Goal: Task Accomplishment & Management: Use online tool/utility

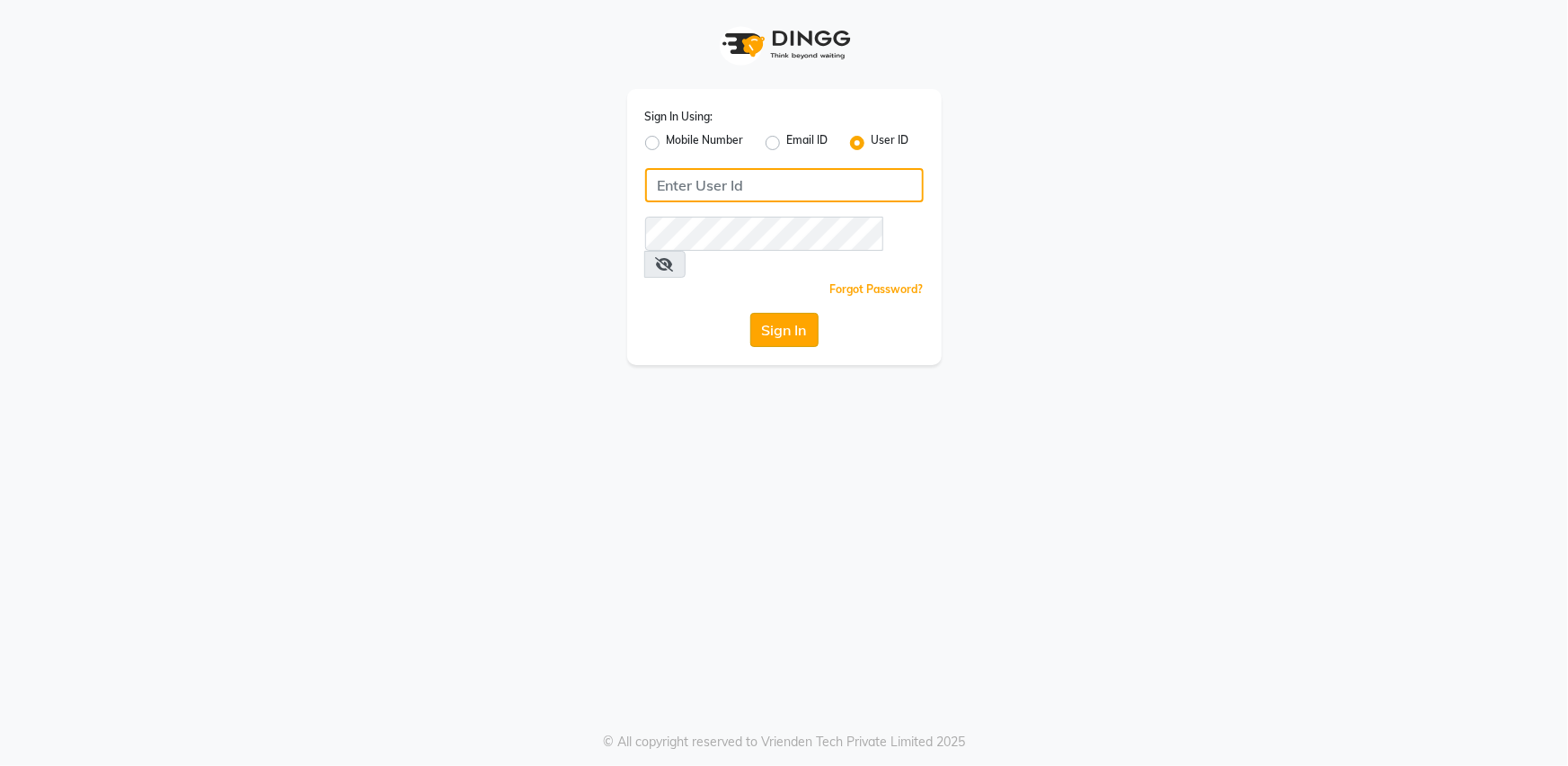
type input "bombshell"
click at [786, 312] on button "Sign In" at bounding box center [785, 329] width 68 height 34
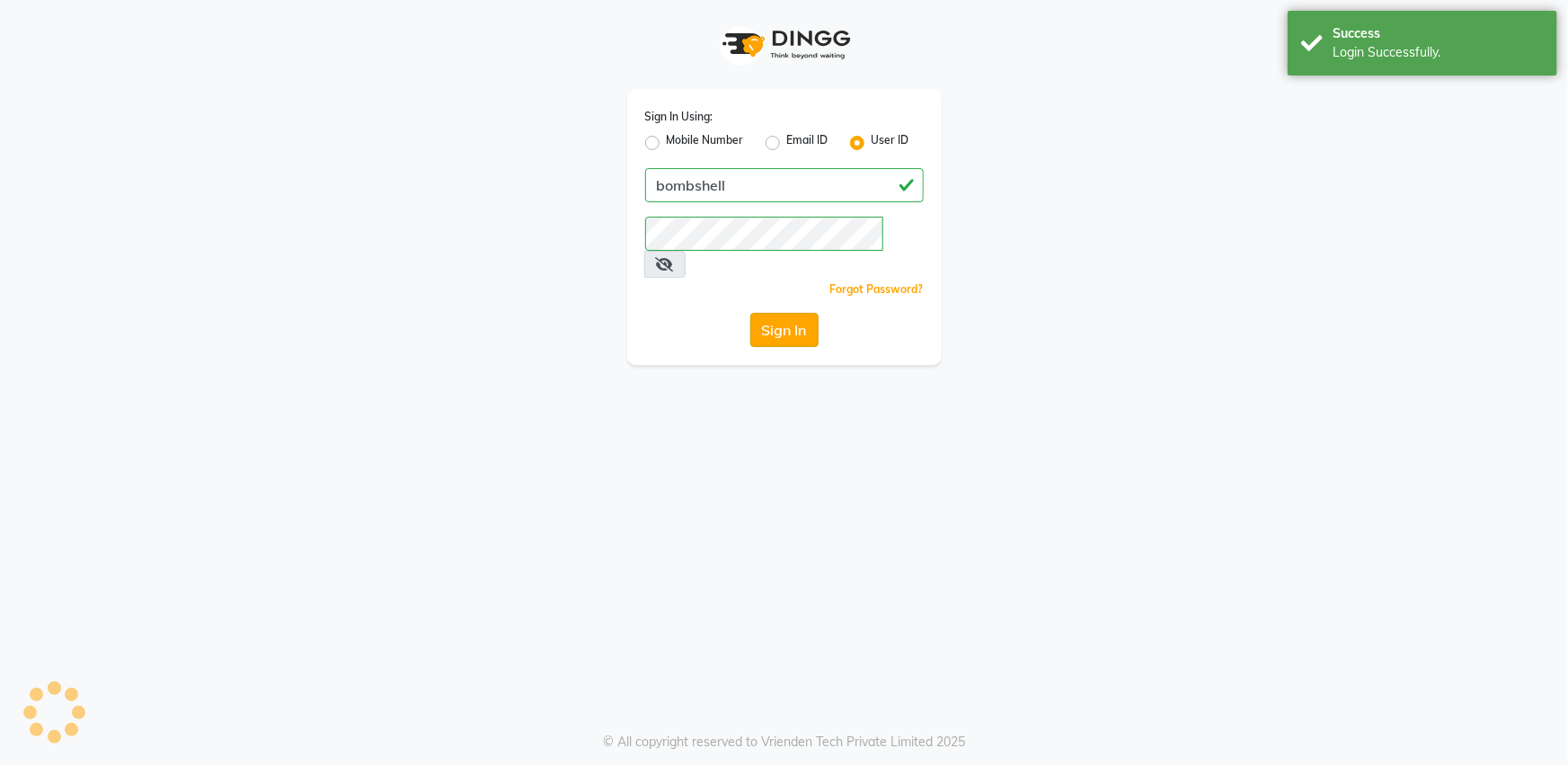
select select "service"
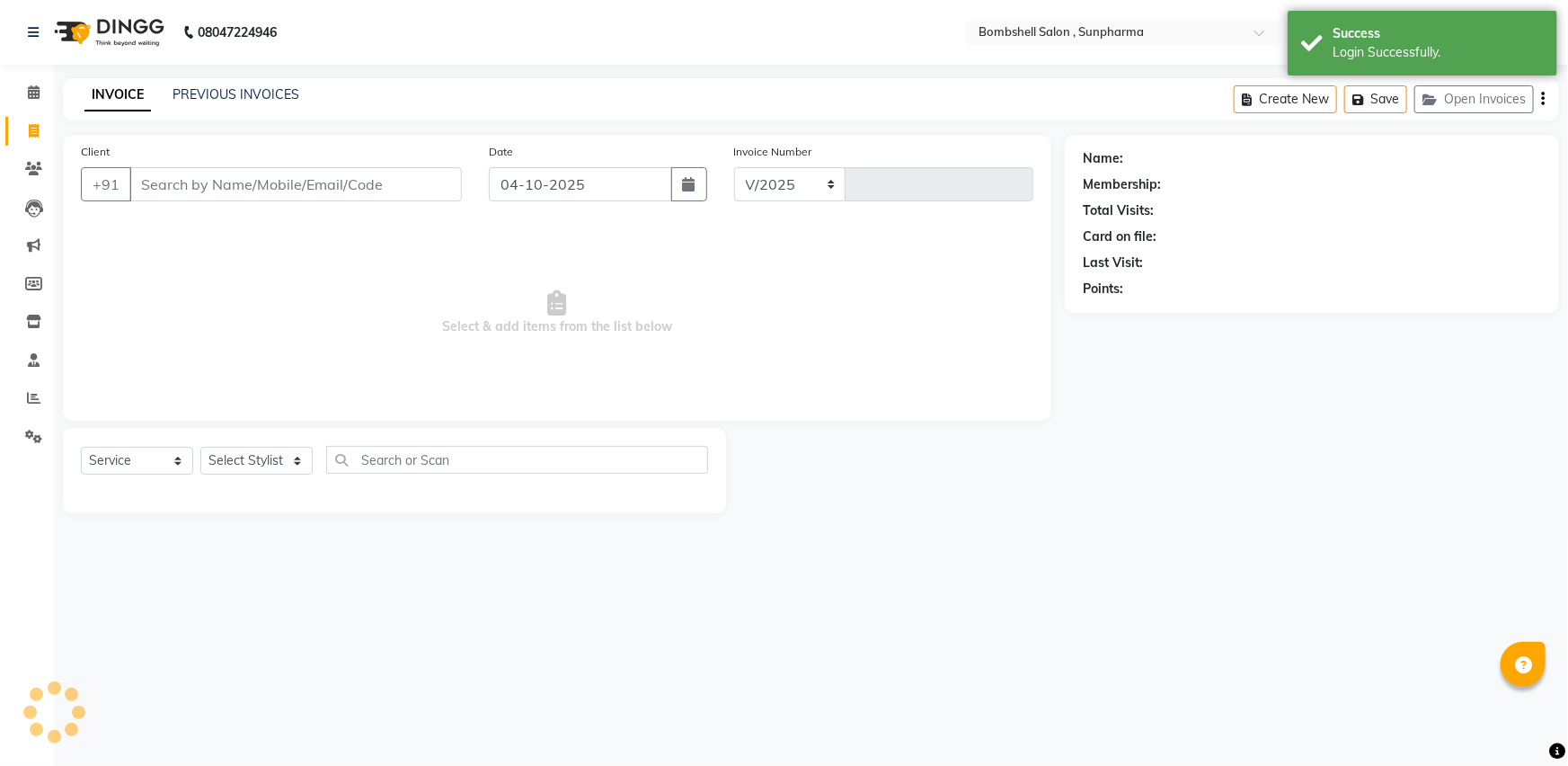
select select "en"
select select "4965"
type input "1543"
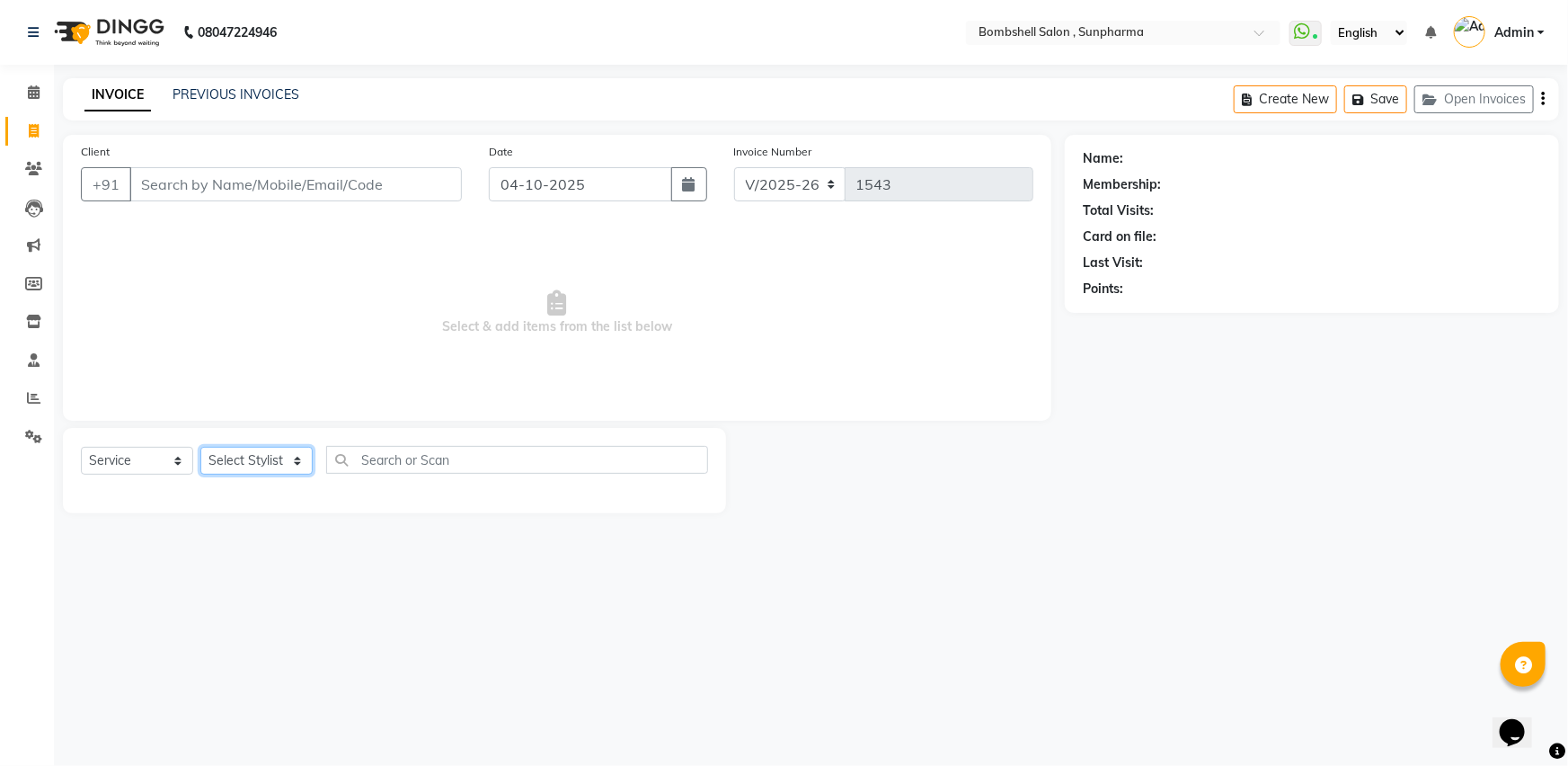
click at [268, 466] on select "Select Stylist [PERSON_NAME] Ananta [PERSON_NAME] [PERSON_NAME] dhanlaxmi poona…" at bounding box center [257, 460] width 113 height 28
select select "59017"
click at [201, 446] on select "Select Stylist [PERSON_NAME] Ananta [PERSON_NAME] [PERSON_NAME] dhanlaxmi poona…" at bounding box center [257, 460] width 113 height 28
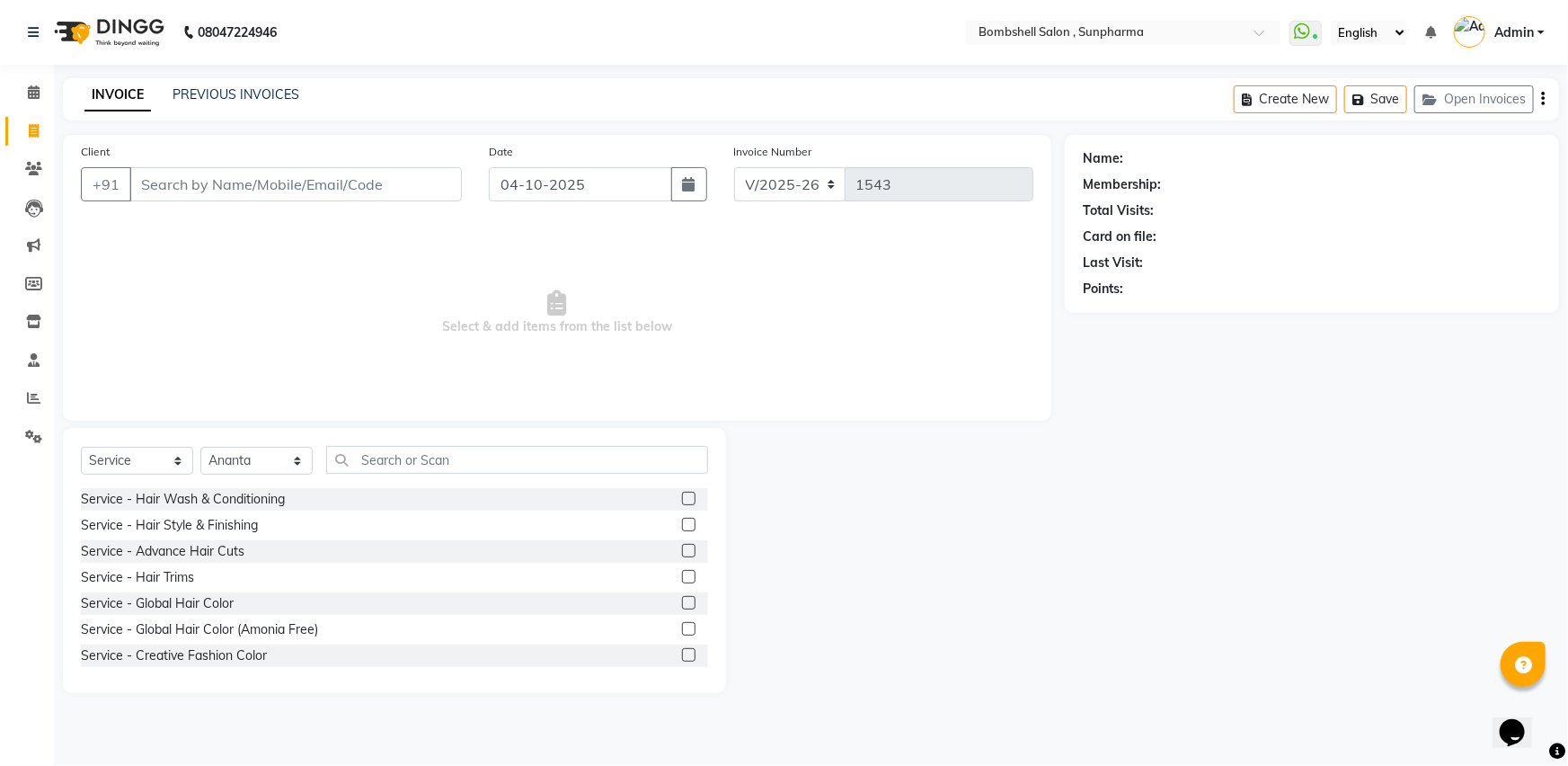
click at [682, 499] on label at bounding box center [689, 498] width 14 height 14
click at [682, 499] on input "checkbox" at bounding box center [688, 499] width 12 height 12
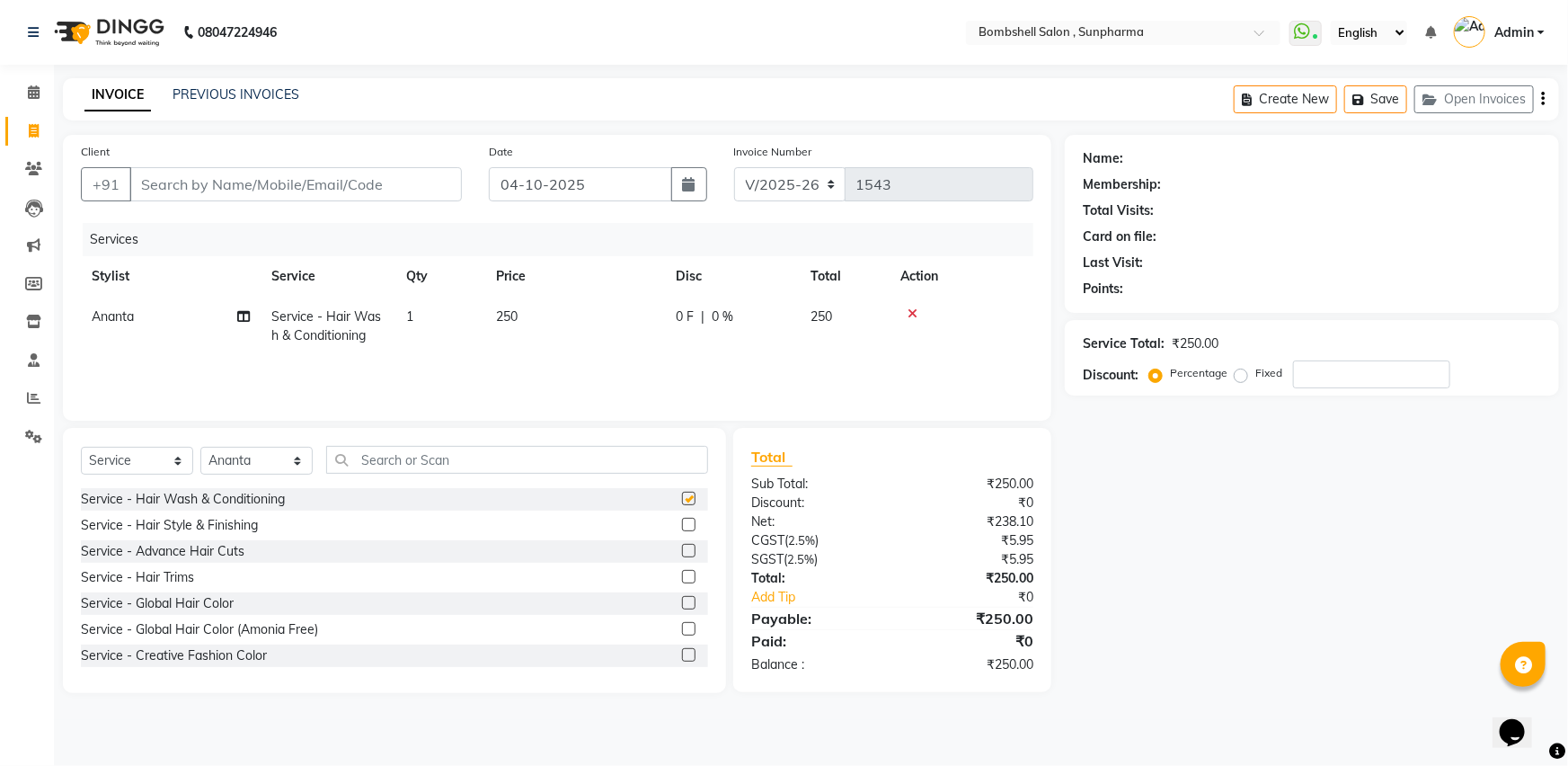
checkbox input "false"
click at [584, 321] on td "250" at bounding box center [575, 326] width 180 height 59
select select "59017"
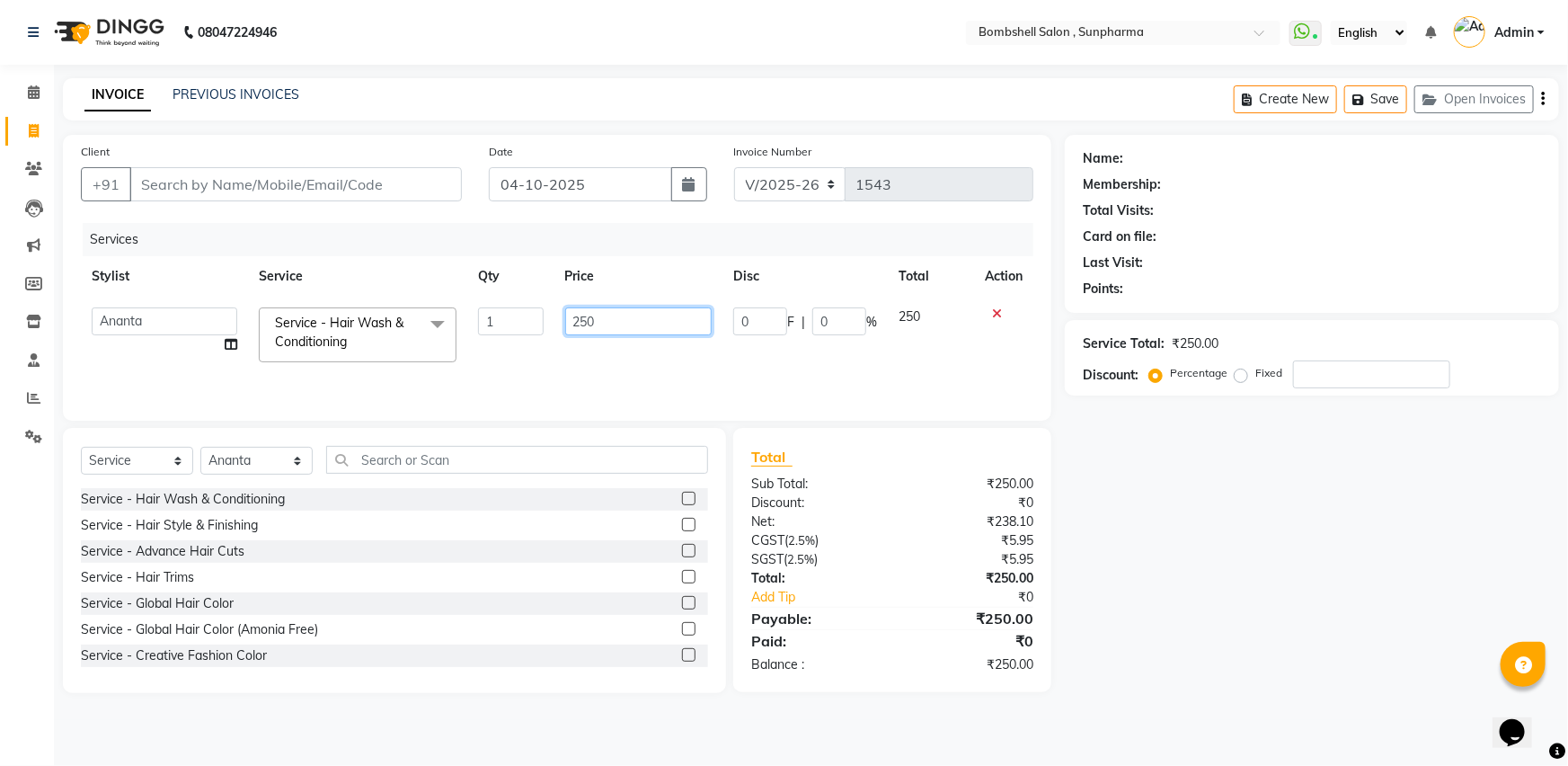
drag, startPoint x: 619, startPoint y: 312, endPoint x: 532, endPoint y: 323, distance: 87.7
click at [532, 323] on tr "[PERSON_NAME] Ananta [PERSON_NAME] [PERSON_NAME] dhanlaxmi poonam [PERSON_NAME]…" at bounding box center [557, 334] width 952 height 77
type input "300"
click at [163, 180] on input "Client" at bounding box center [295, 185] width 332 height 34
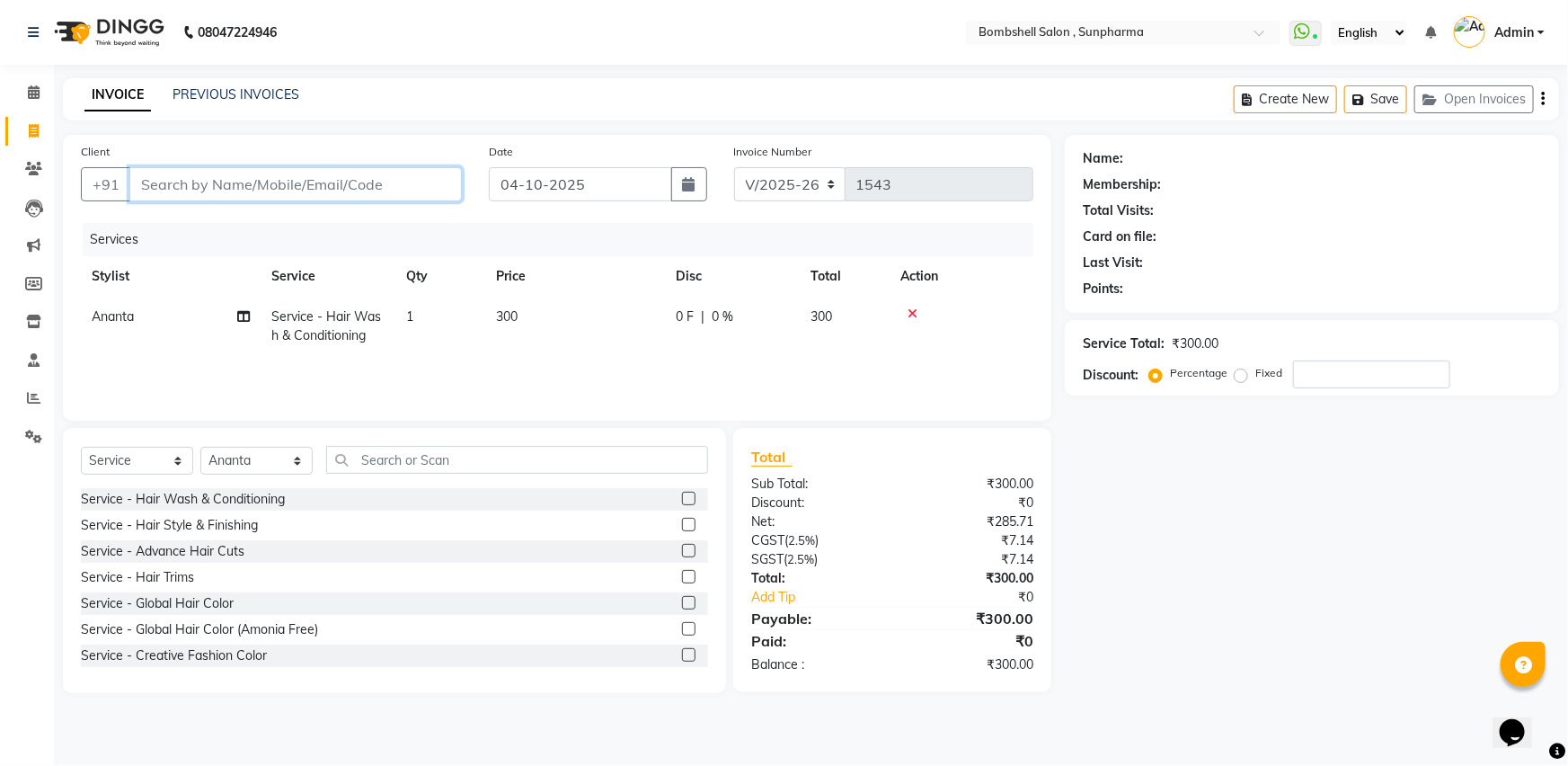
click at [157, 181] on input "Client" at bounding box center [295, 185] width 332 height 34
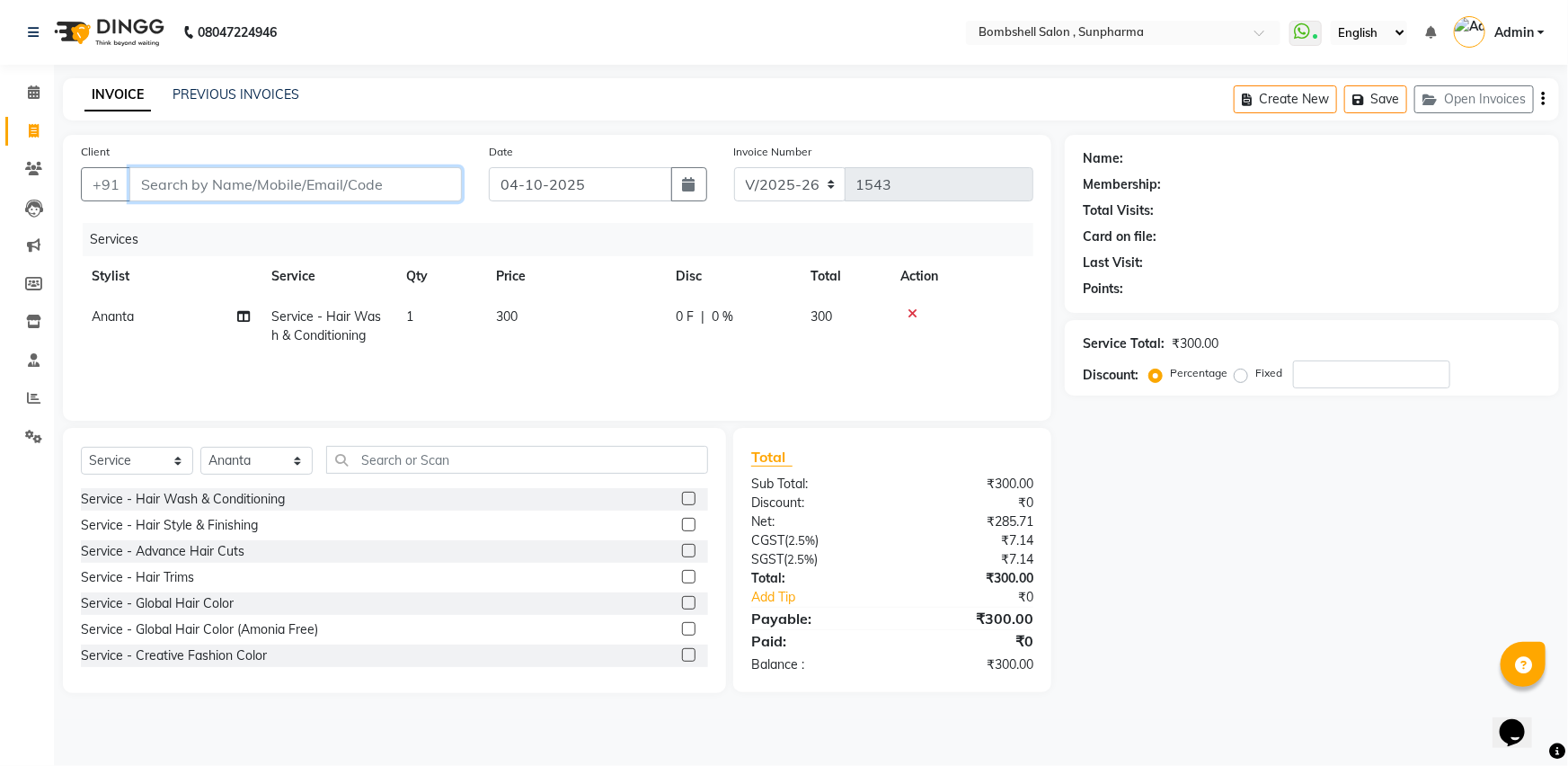
click at [157, 181] on input "Client" at bounding box center [295, 185] width 332 height 34
type input "7"
type input "0"
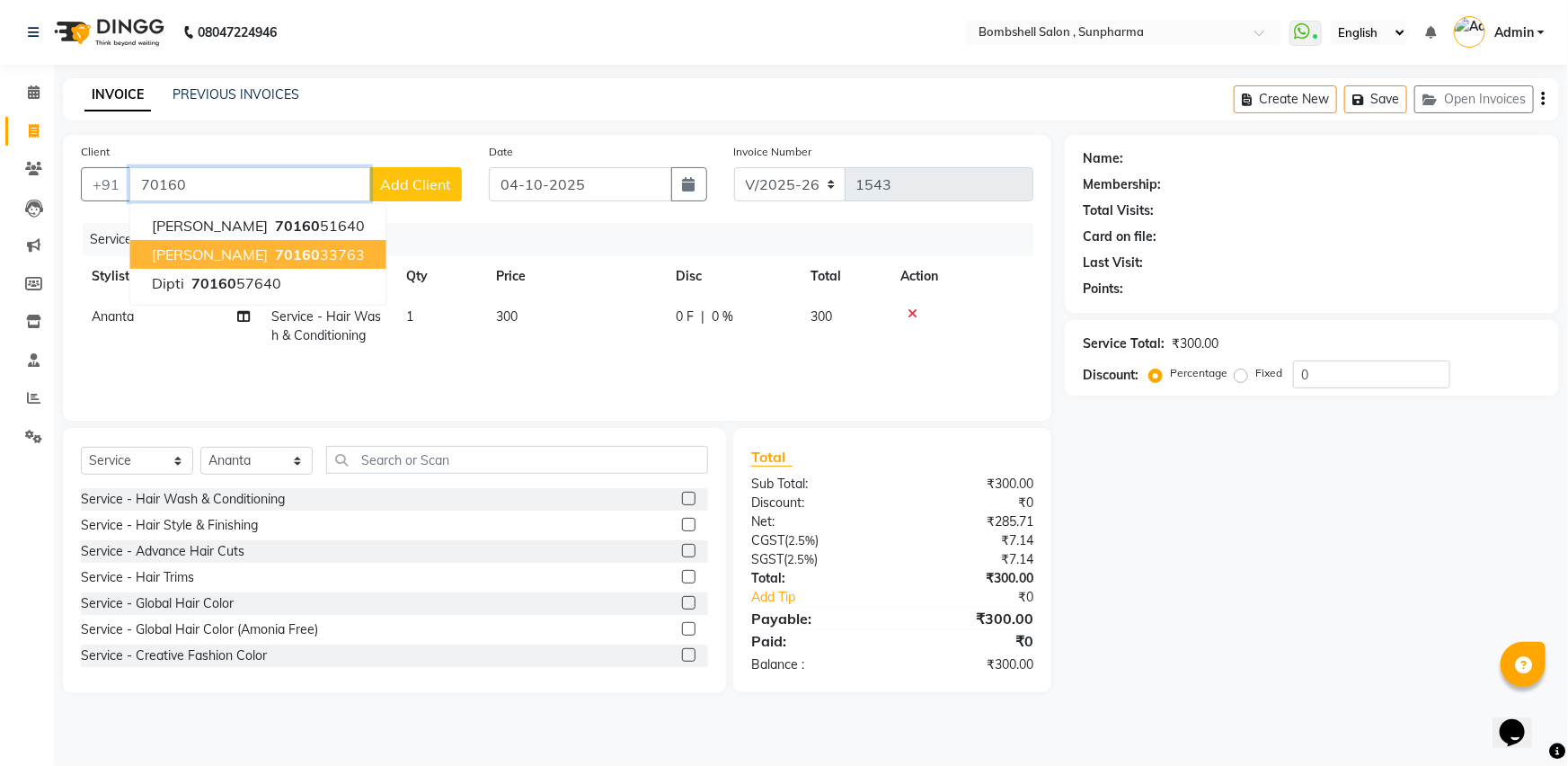
click at [280, 252] on span "70160" at bounding box center [298, 255] width 45 height 18
type input "7016033763"
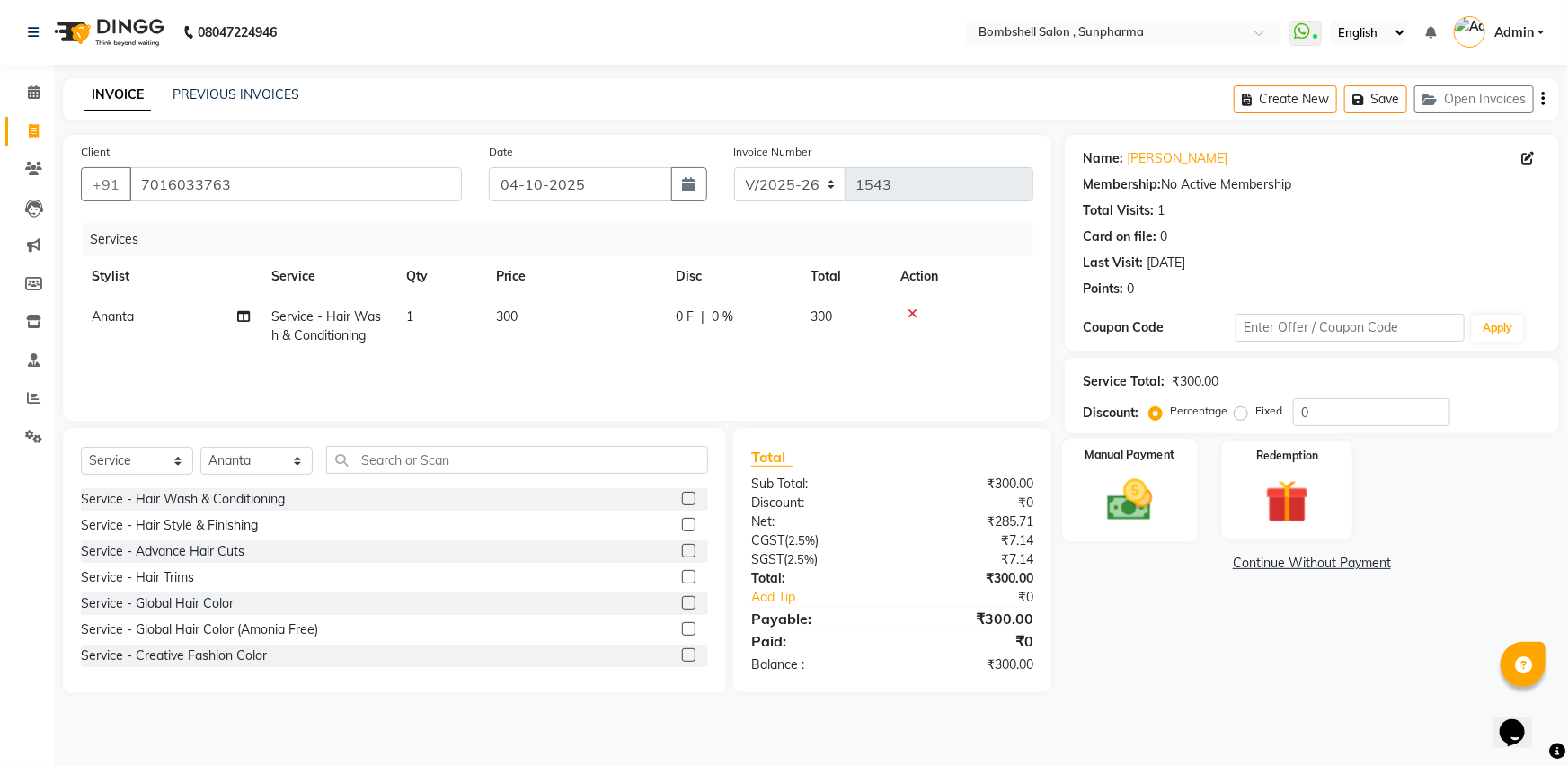
click at [1125, 509] on img at bounding box center [1131, 500] width 74 height 52
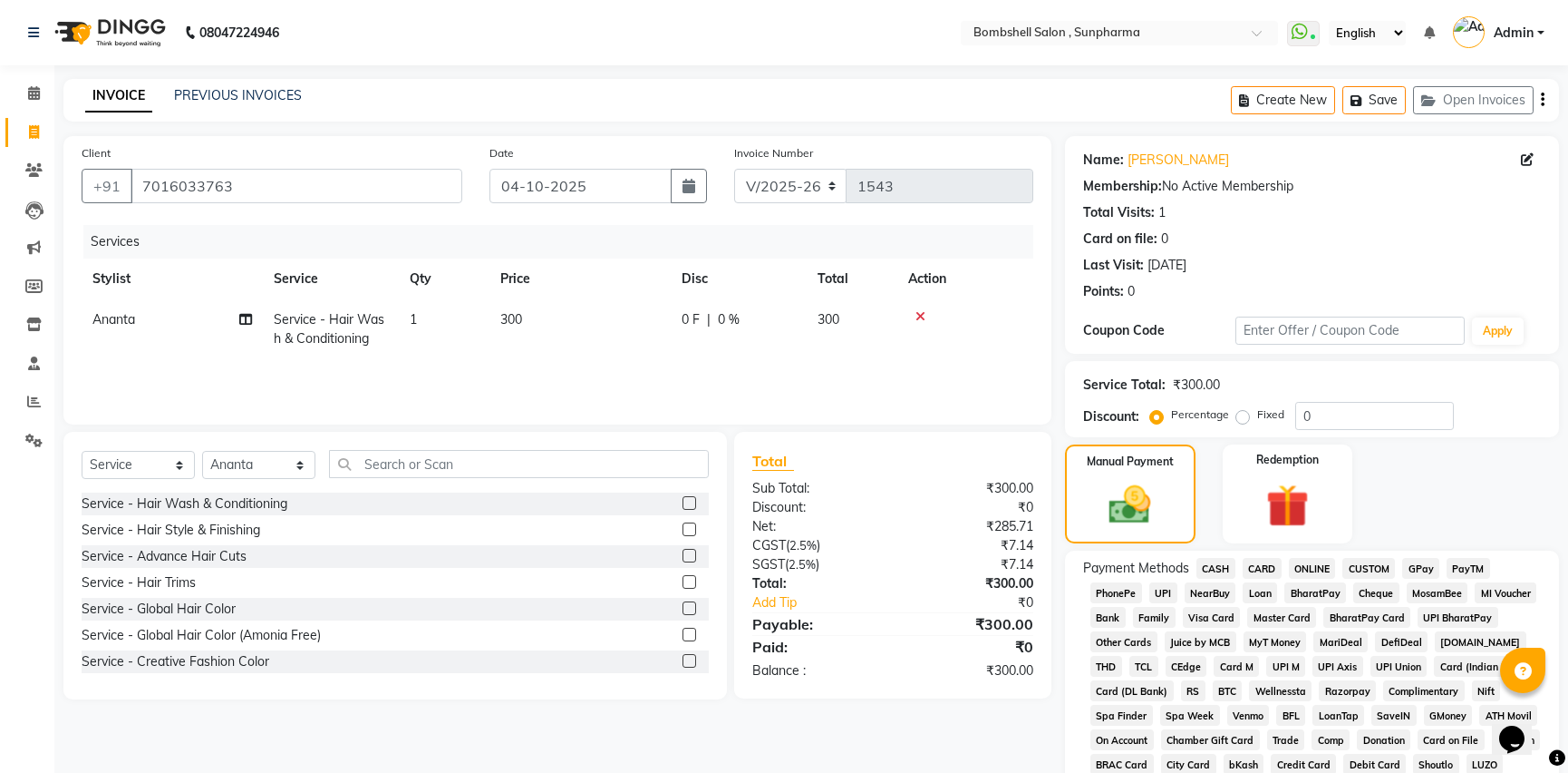
click at [1416, 571] on span "GPay" at bounding box center [1421, 568] width 37 height 21
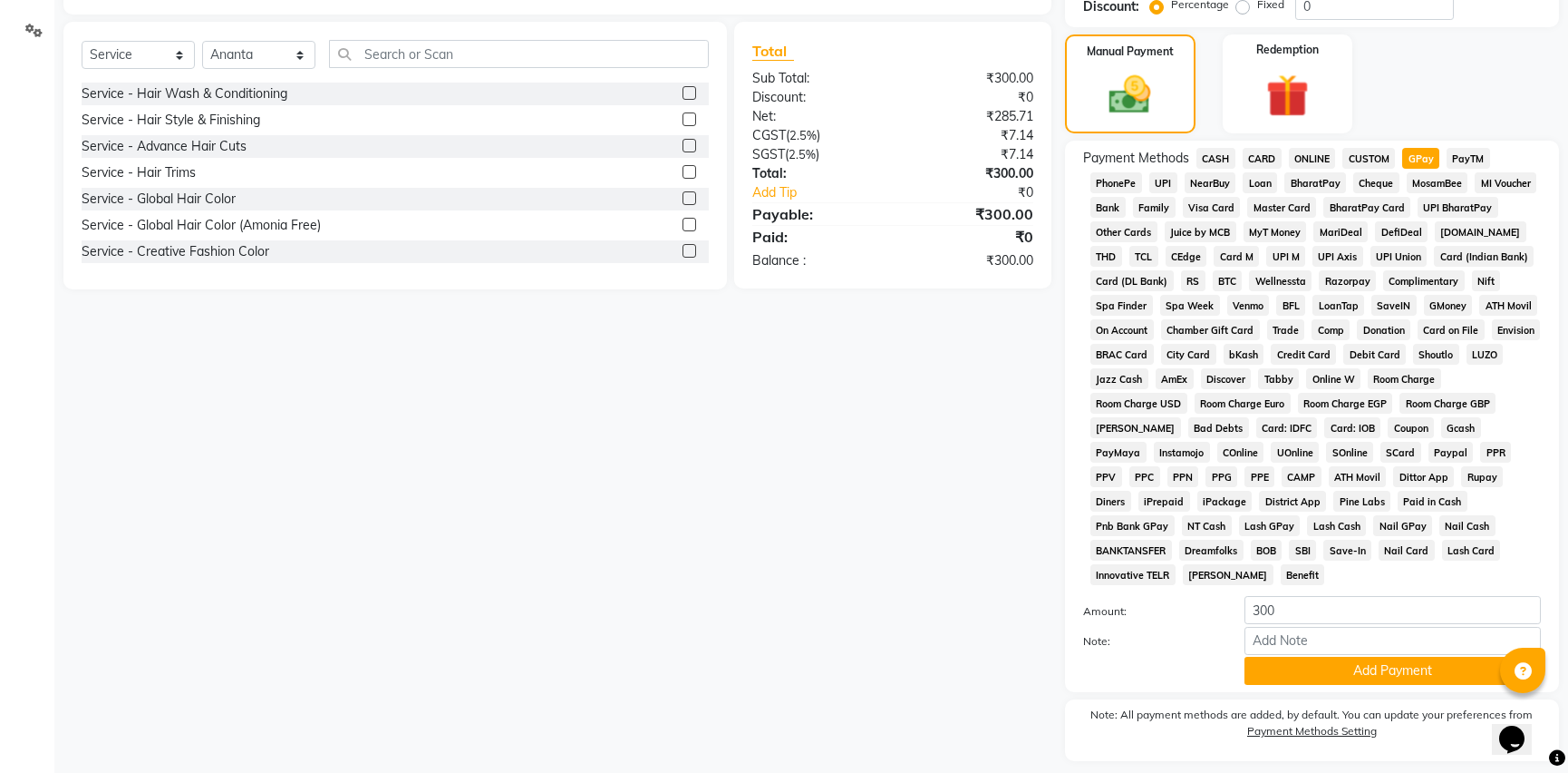
scroll to position [411, 0]
click at [1396, 655] on button "Add Payment" at bounding box center [1393, 669] width 297 height 28
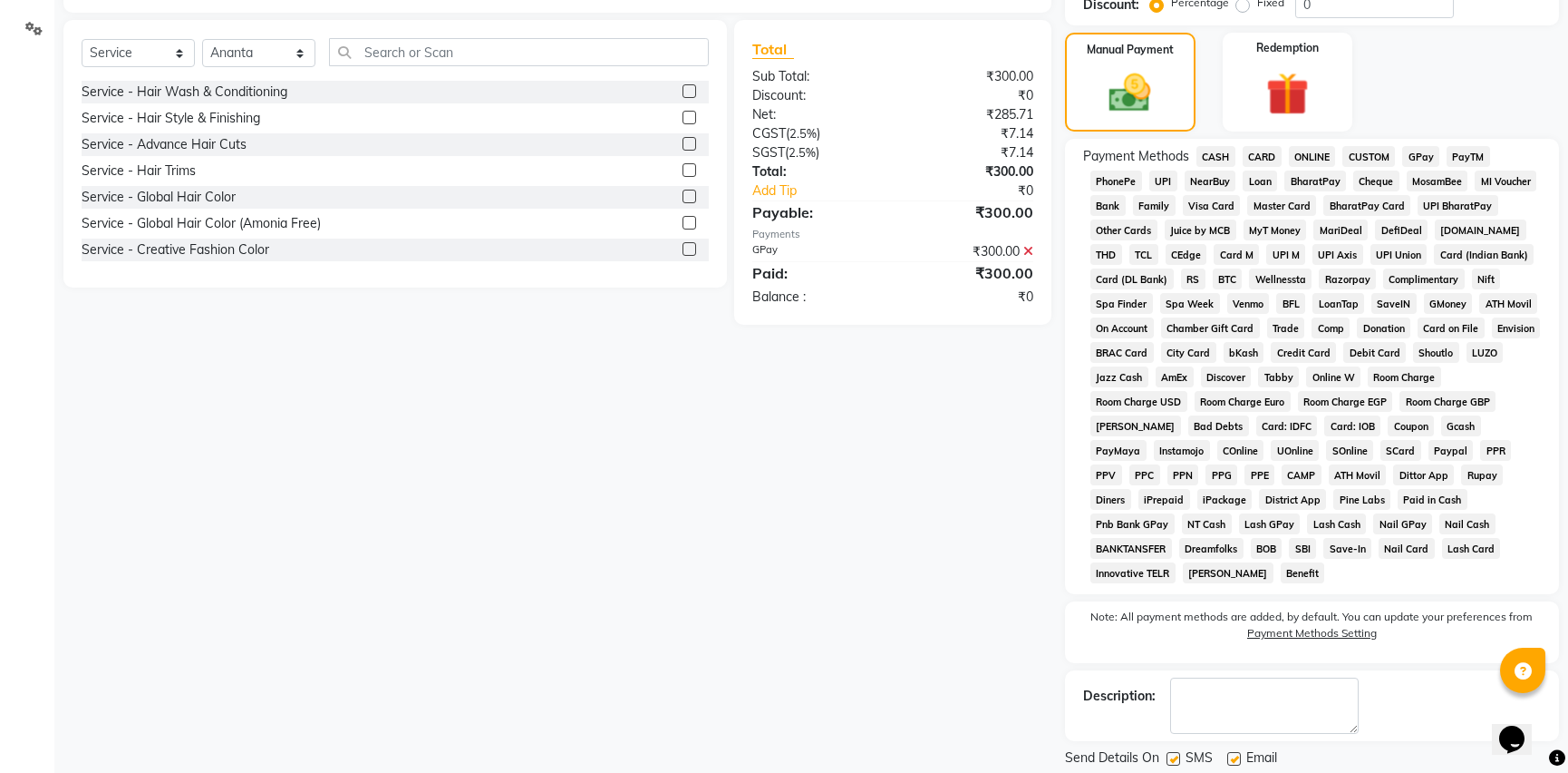
click at [1342, 772] on button "Checkout" at bounding box center [1312, 788] width 494 height 28
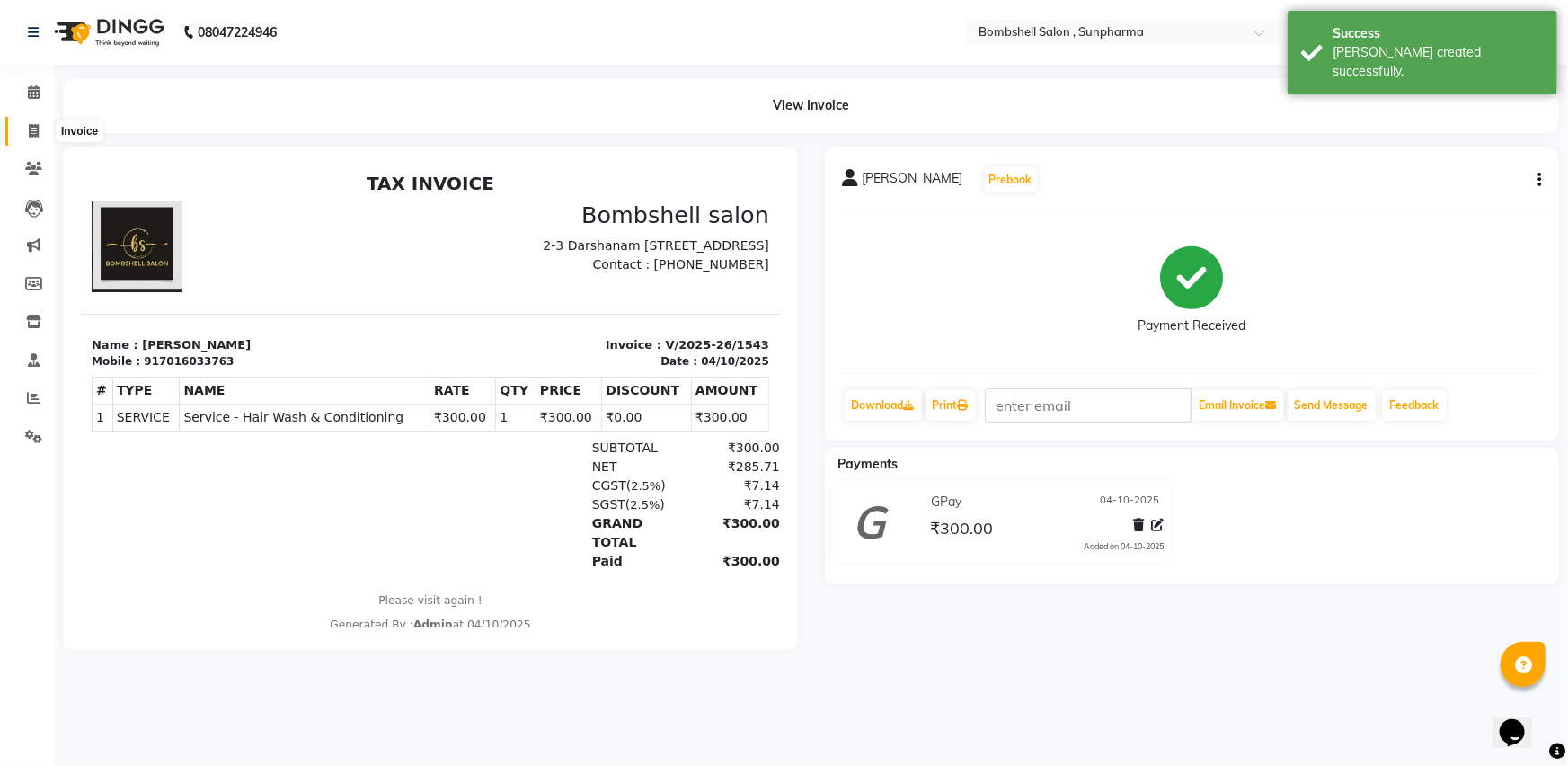
click at [32, 126] on icon at bounding box center [33, 131] width 10 height 14
select select "4965"
select select "service"
